Goal: Task Accomplishment & Management: Manage account settings

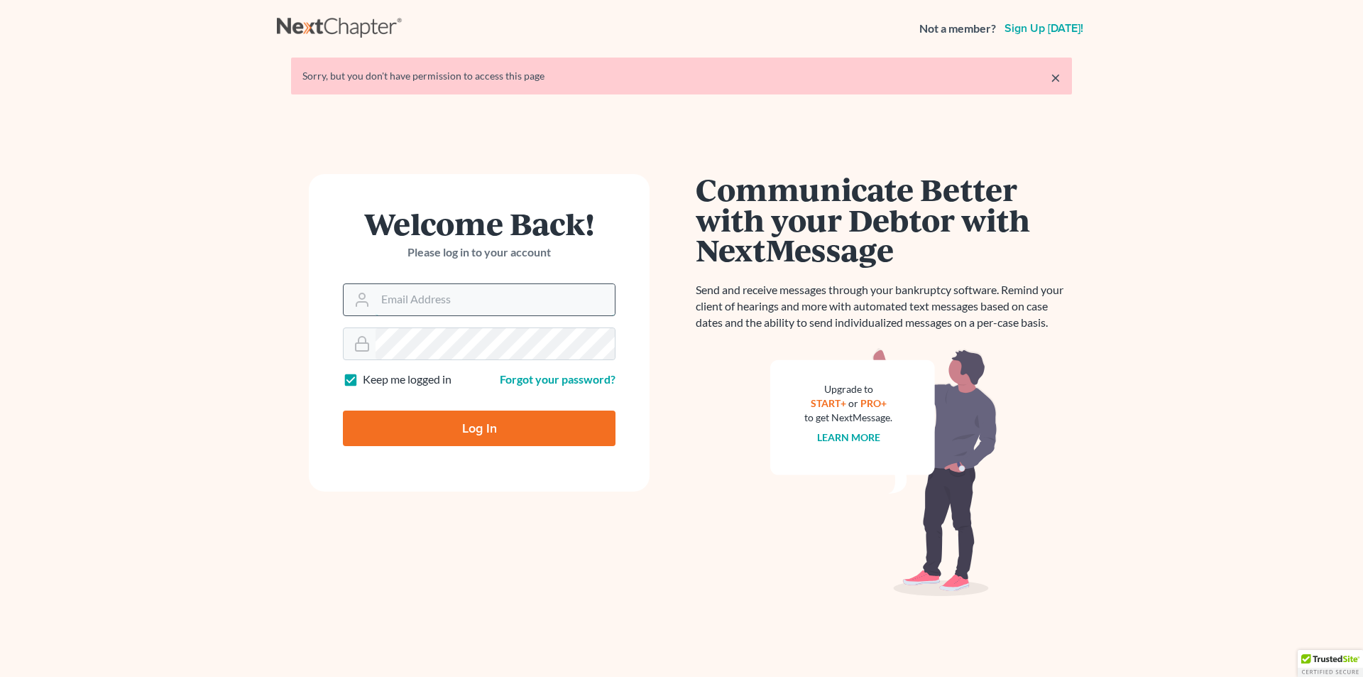
click at [471, 307] on input "Email Address" at bounding box center [495, 299] width 239 height 31
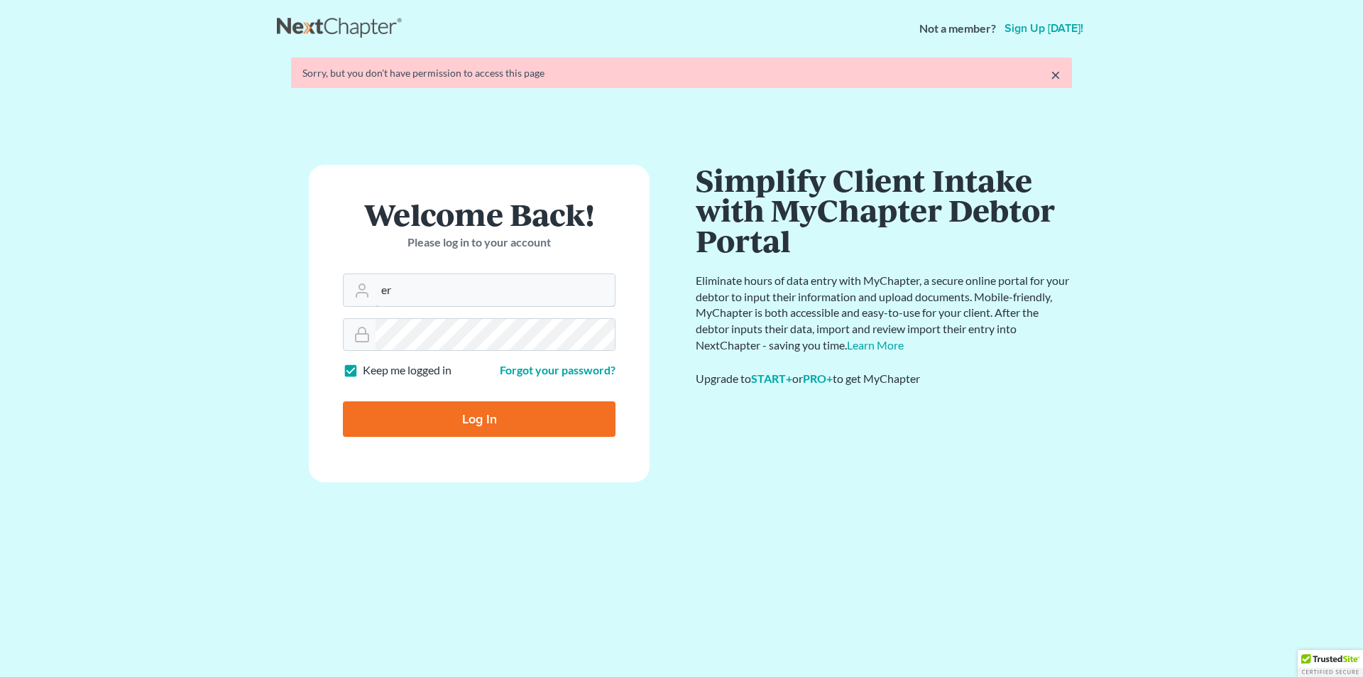
type input "eric@brandonlawyer.com"
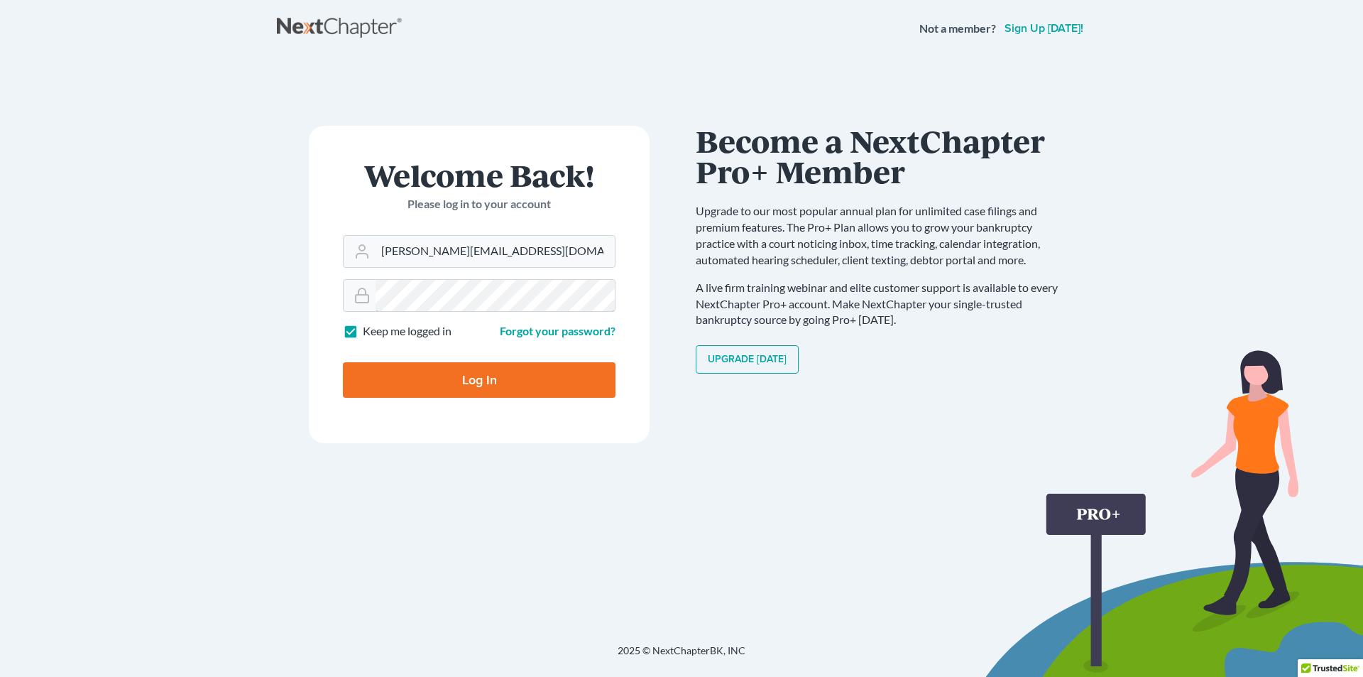
click at [343, 362] on input "Log In" at bounding box center [479, 380] width 273 height 36
type input "Thinking..."
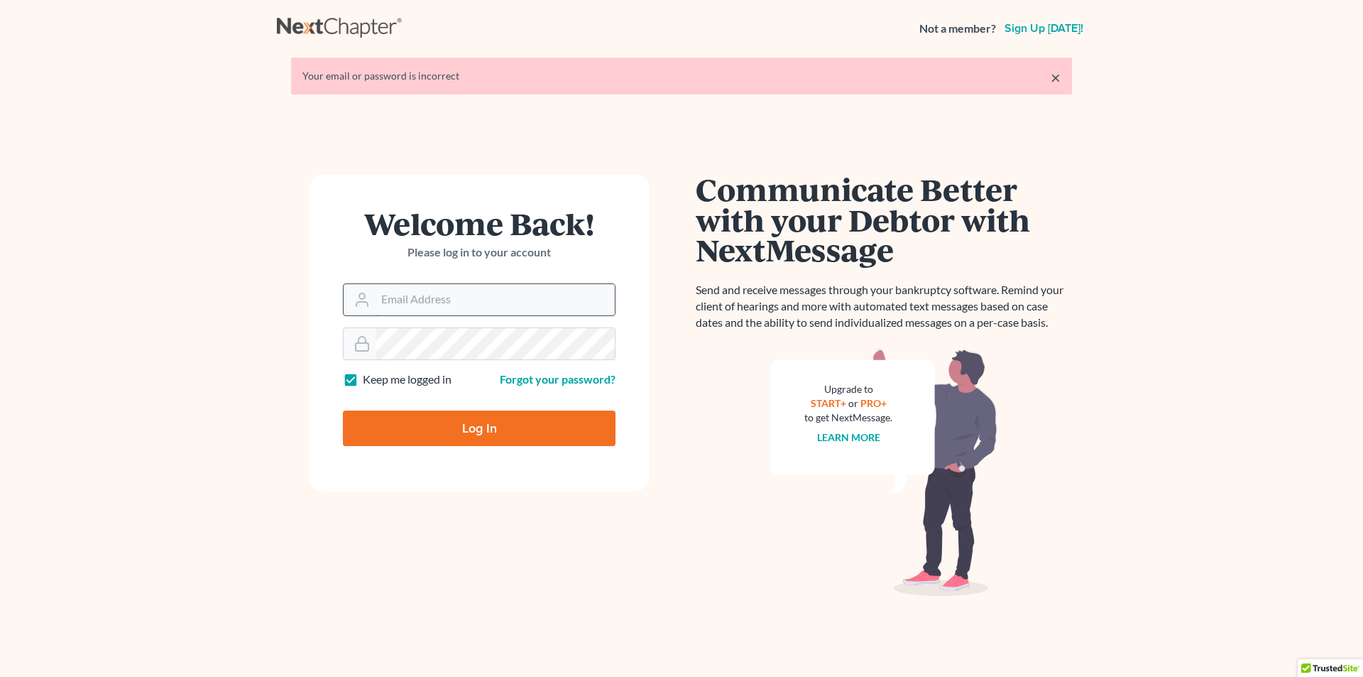
click at [477, 303] on input "Email Address" at bounding box center [495, 299] width 239 height 31
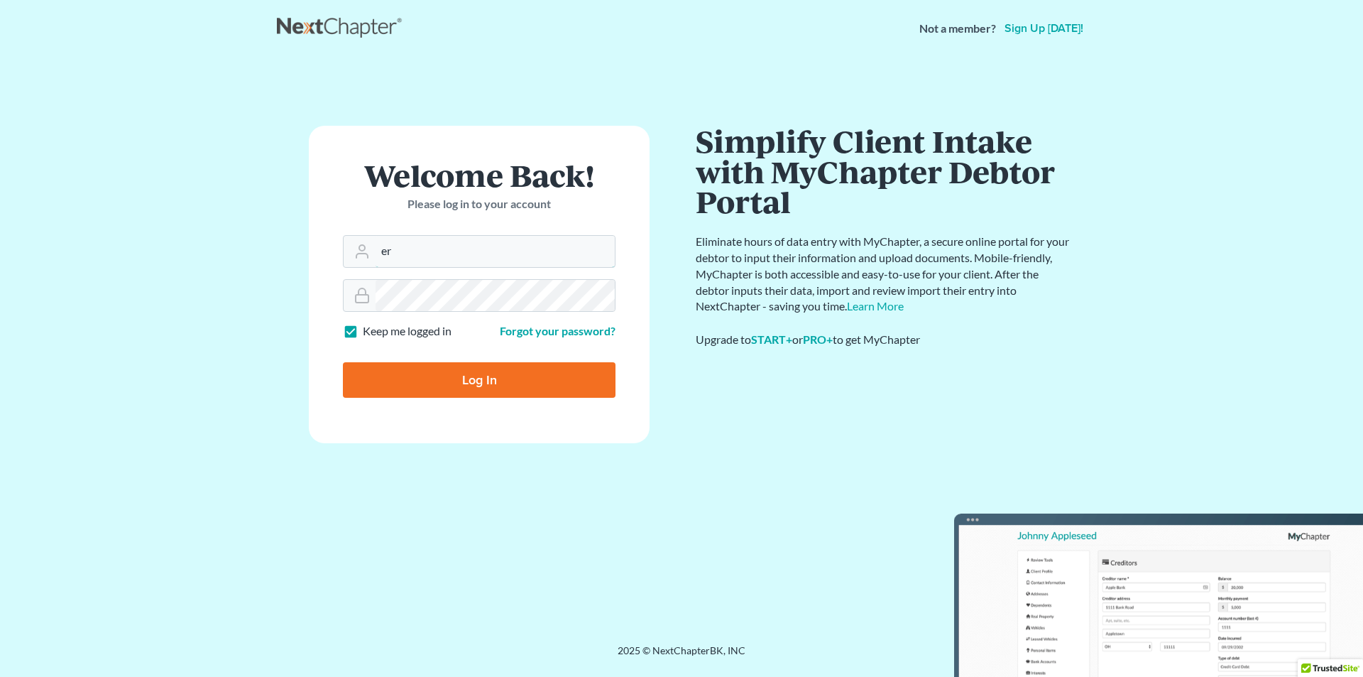
type input "[PERSON_NAME][EMAIL_ADDRESS][DOMAIN_NAME]"
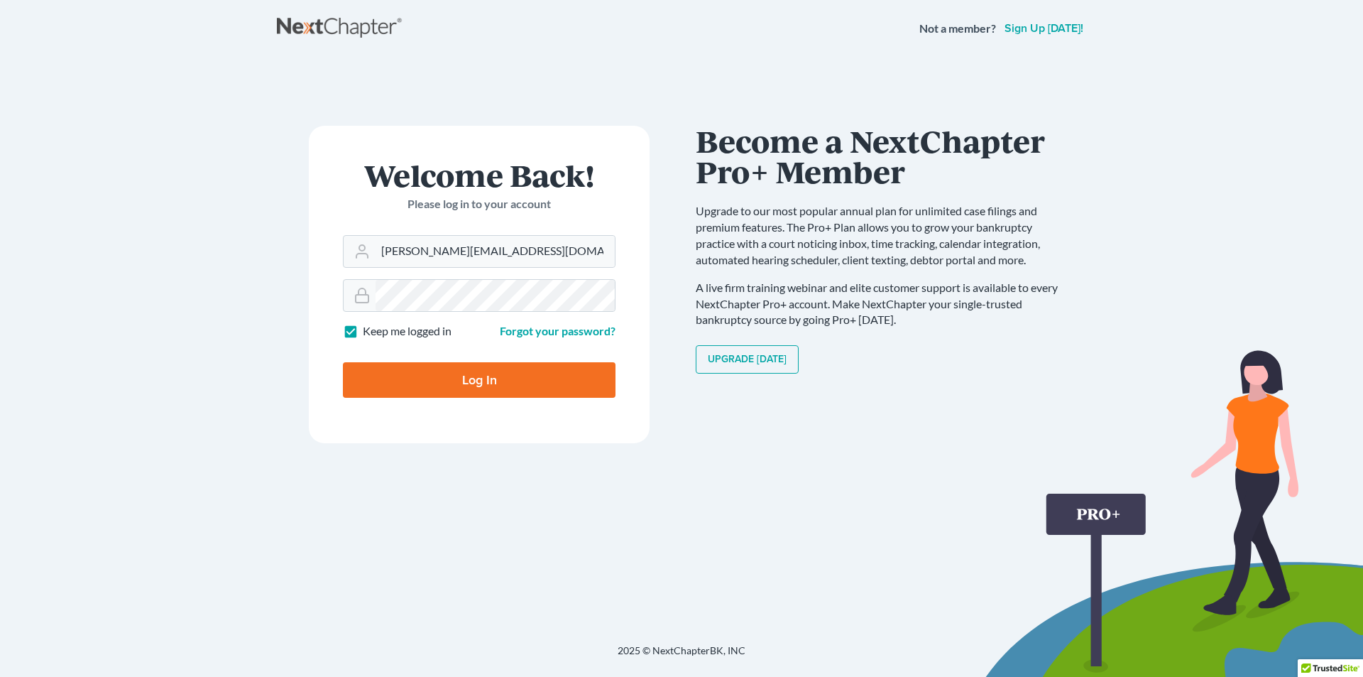
click at [540, 386] on input "Log In" at bounding box center [479, 380] width 273 height 36
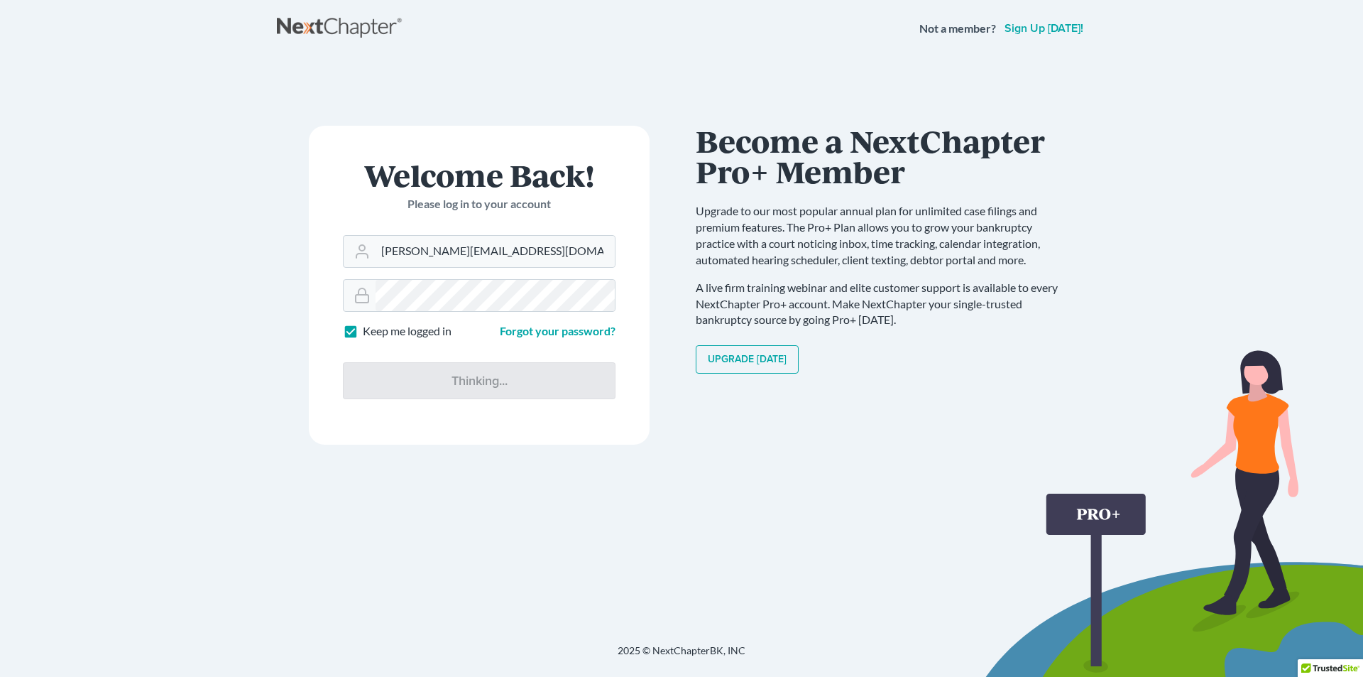
type input "Thinking..."
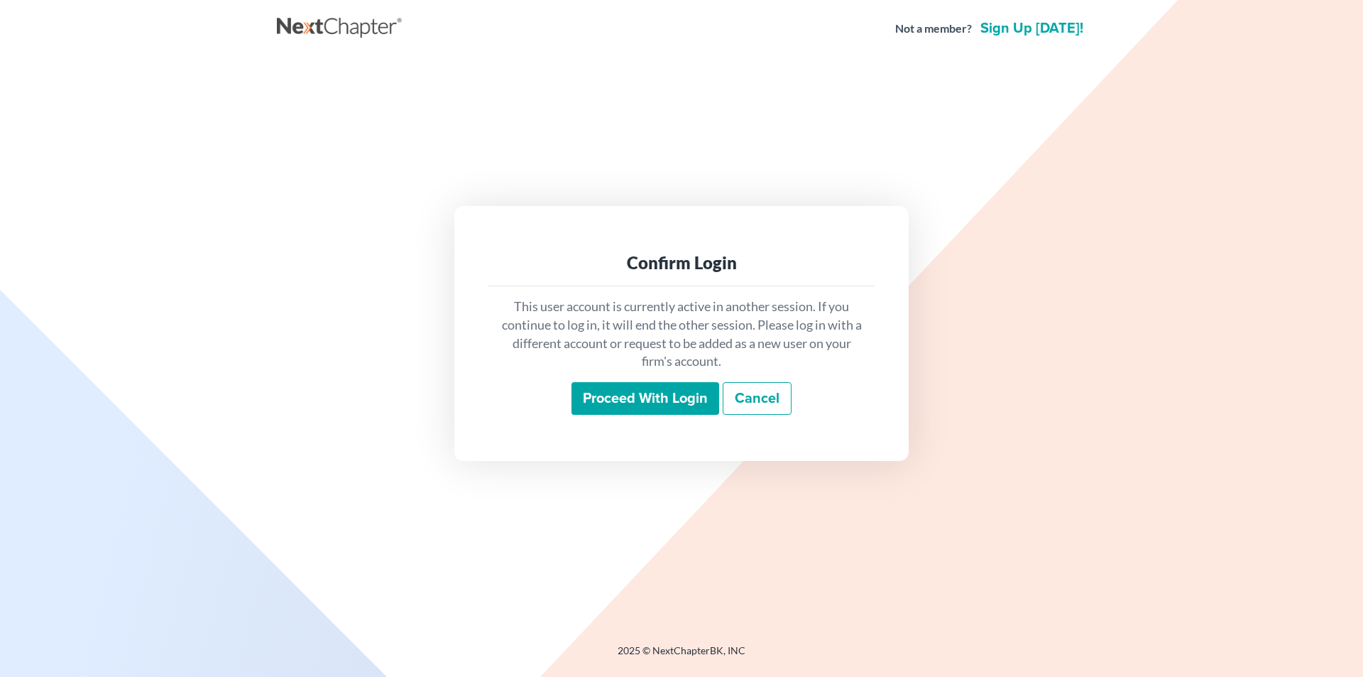
click at [650, 403] on input "Proceed with login" at bounding box center [646, 398] width 148 height 33
